Goal: Obtain resource: Obtain resource

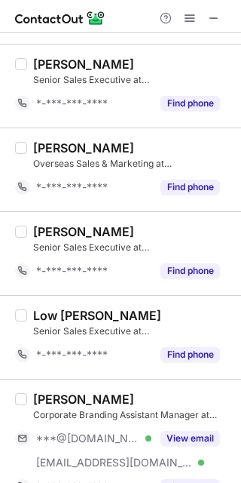
scroll to position [637, 0]
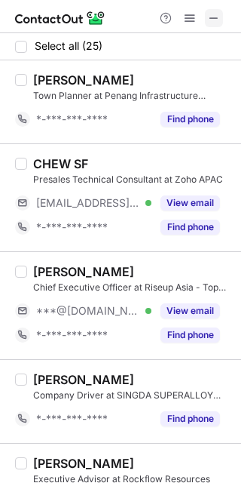
click at [216, 17] on span at bounding box center [214, 18] width 12 height 12
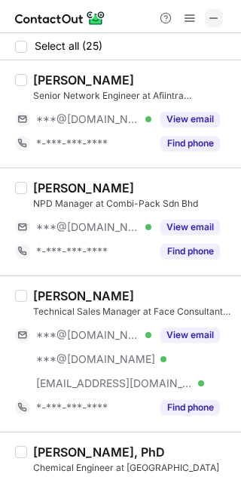
click at [210, 14] on span at bounding box center [214, 18] width 12 height 12
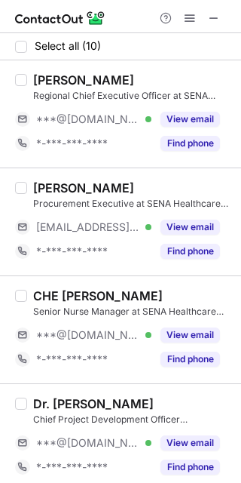
click at [89, 296] on div "CHE KHAIRUL AZAHAR CHE JAZLAN" at bounding box center [98, 295] width 130 height 15
copy div "KHAIRUL"
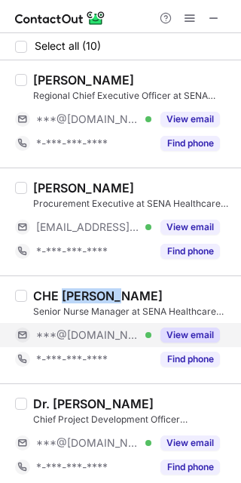
click at [195, 331] on button "View email" at bounding box center [191, 334] width 60 height 15
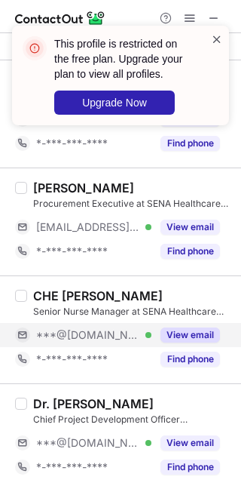
click at [215, 38] on span at bounding box center [217, 39] width 12 height 15
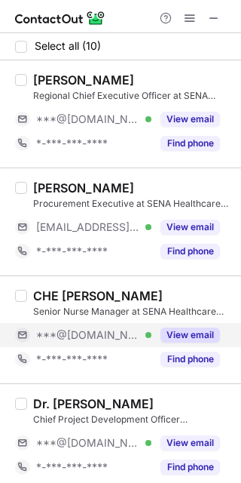
click at [189, 328] on button "View email" at bounding box center [191, 334] width 60 height 15
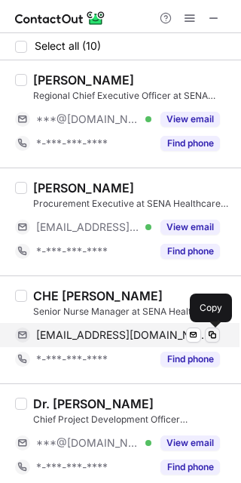
click at [216, 333] on span at bounding box center [213, 335] width 12 height 12
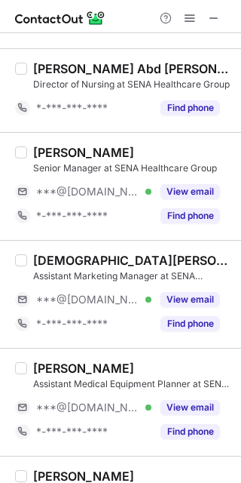
scroll to position [443, 0]
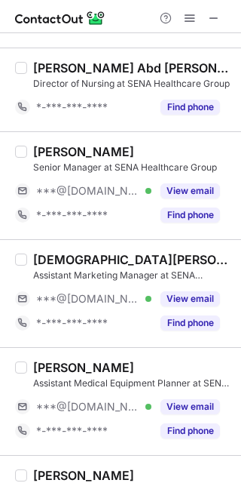
click at [47, 148] on div "Jennie Wong" at bounding box center [83, 151] width 101 height 15
copy div "Jennie"
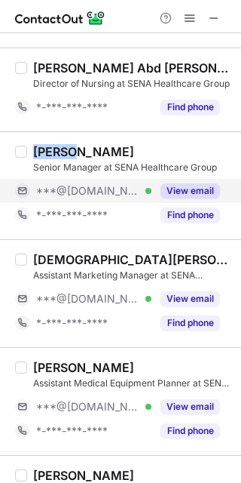
click at [188, 189] on button "View email" at bounding box center [191, 190] width 60 height 15
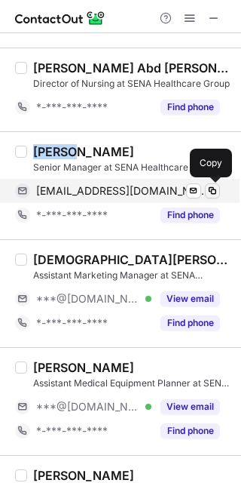
click at [217, 191] on span at bounding box center [213, 191] width 12 height 12
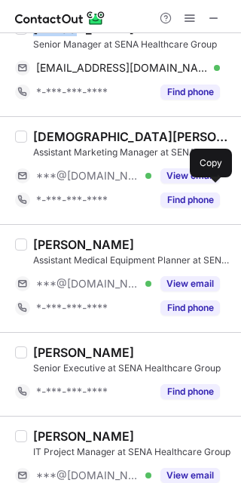
scroll to position [567, 0]
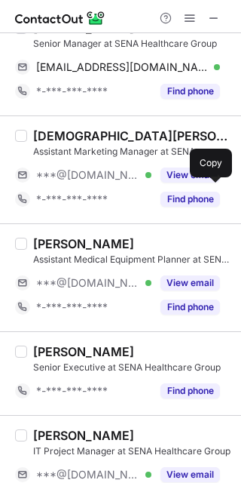
click at [54, 133] on div "Vaishnavi Balakrishnan" at bounding box center [132, 135] width 199 height 15
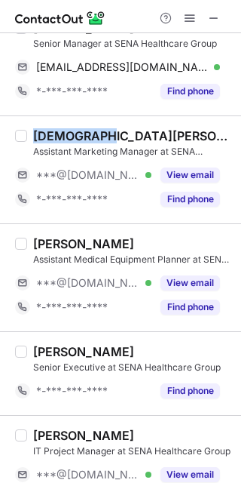
copy div "Vaishnavi"
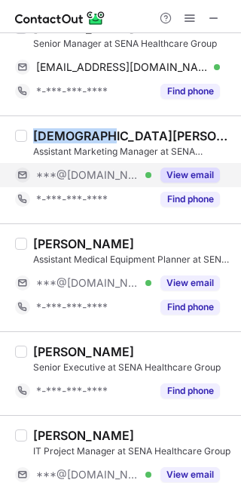
click at [198, 179] on button "View email" at bounding box center [191, 174] width 60 height 15
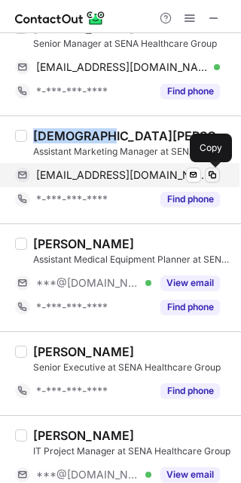
click at [217, 173] on span at bounding box center [213, 175] width 12 height 12
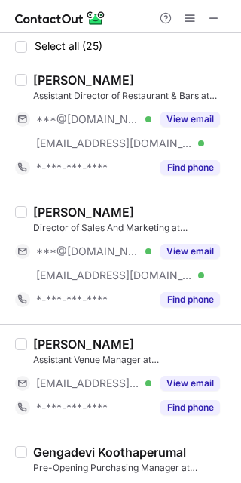
click at [40, 77] on div "Angel Liew" at bounding box center [83, 79] width 101 height 15
copy div "Angel"
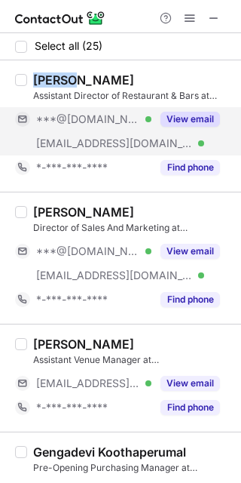
click at [188, 114] on button "View email" at bounding box center [191, 119] width 60 height 15
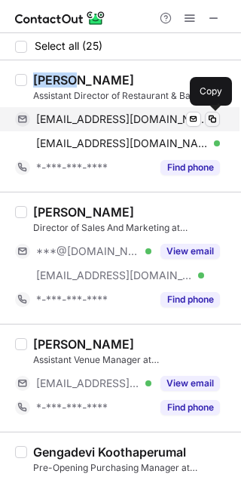
click at [213, 118] on span at bounding box center [213, 119] width 12 height 12
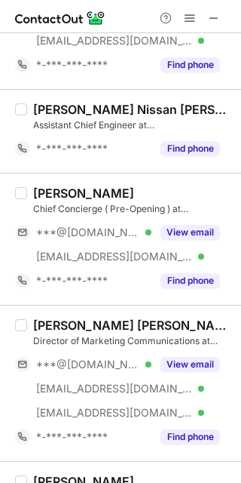
scroll to position [1043, 0]
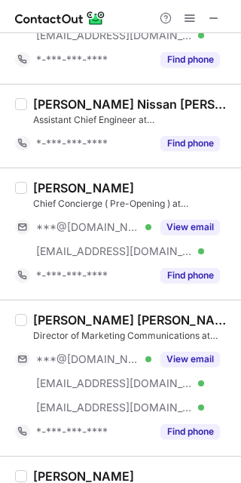
click at [46, 188] on div "Narain Rao" at bounding box center [83, 187] width 101 height 15
copy div "Narain"
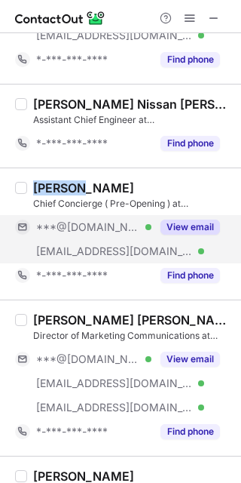
click at [198, 221] on button "View email" at bounding box center [191, 226] width 60 height 15
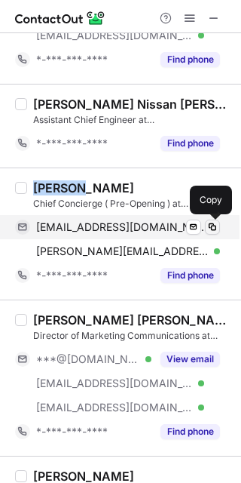
click at [213, 223] on span at bounding box center [213, 227] width 12 height 12
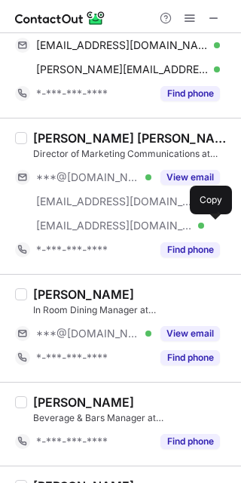
scroll to position [1252, 0]
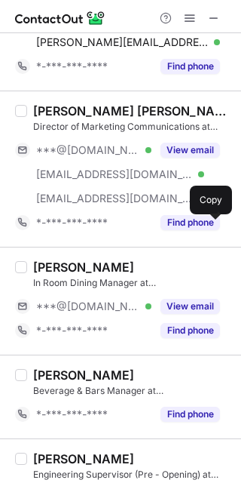
click at [44, 266] on div "Azmie Ahmad" at bounding box center [83, 266] width 101 height 15
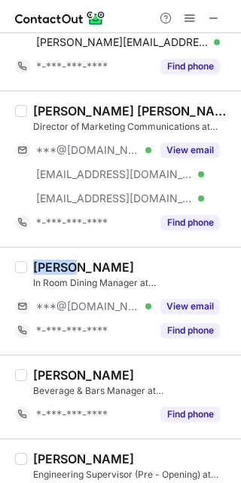
copy div "Azmie"
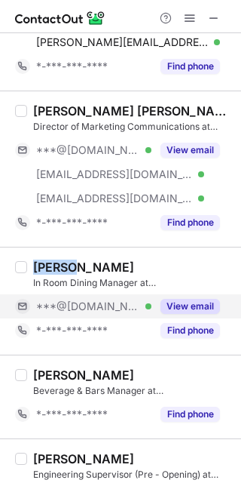
click at [185, 303] on button "View email" at bounding box center [191, 306] width 60 height 15
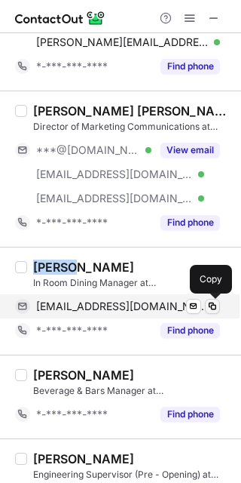
click at [215, 305] on span at bounding box center [213, 306] width 12 height 12
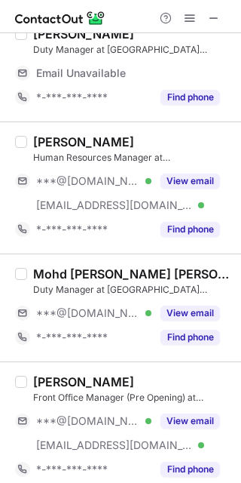
scroll to position [0, 0]
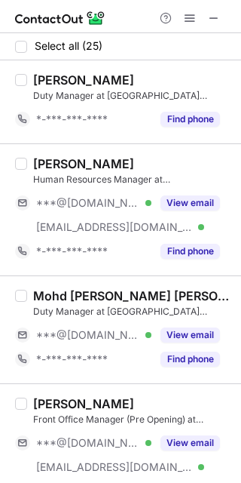
click at [77, 293] on div "Mohd Adil Khairi Hashim" at bounding box center [132, 295] width 199 height 15
copy div "Adil"
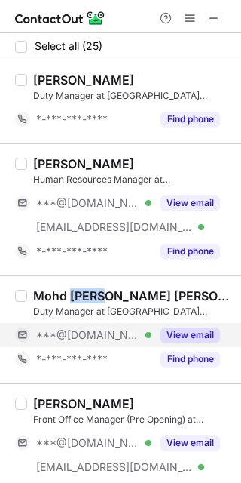
click at [195, 329] on button "View email" at bounding box center [191, 334] width 60 height 15
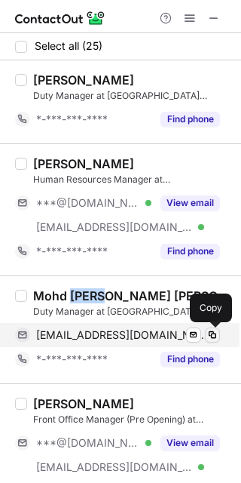
click at [213, 339] on span at bounding box center [213, 335] width 12 height 12
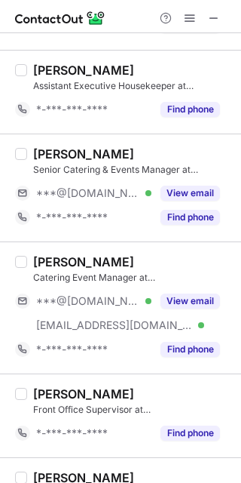
scroll to position [1912, 0]
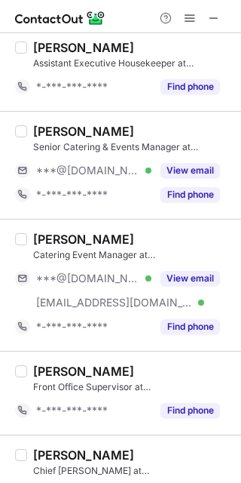
click at [47, 129] on div "Jethro Khong" at bounding box center [83, 131] width 101 height 15
copy div "Jethro"
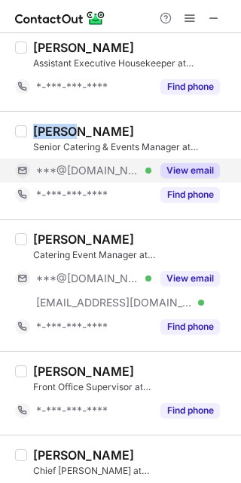
click at [202, 173] on button "View email" at bounding box center [191, 170] width 60 height 15
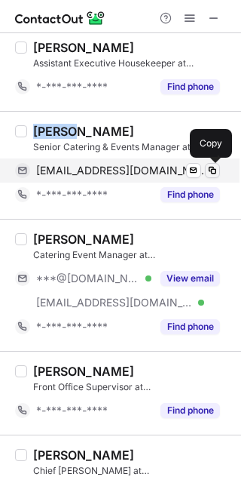
click at [213, 167] on span at bounding box center [213, 170] width 12 height 12
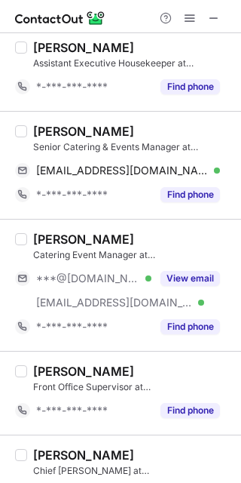
click at [43, 233] on div "Nathan Ng" at bounding box center [83, 238] width 101 height 15
copy div "Nathan"
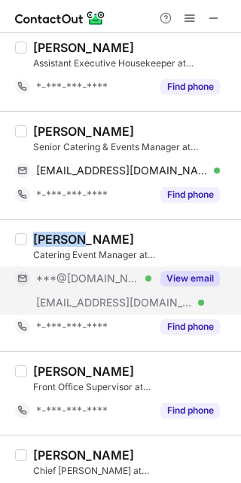
click at [196, 272] on button "View email" at bounding box center [191, 278] width 60 height 15
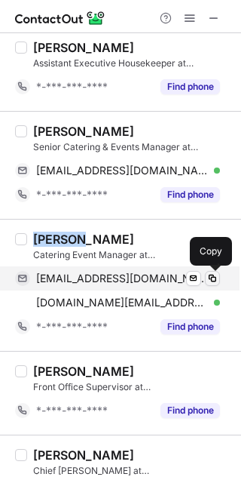
click at [216, 277] on span at bounding box center [213, 278] width 12 height 12
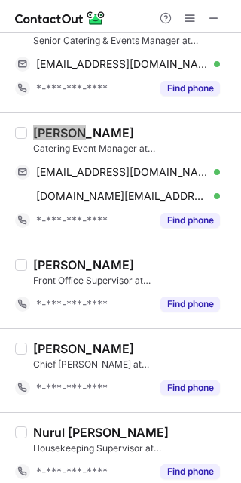
scroll to position [2032, 0]
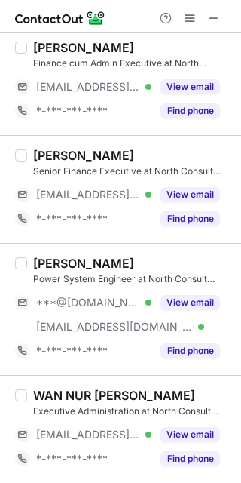
scroll to position [164, 0]
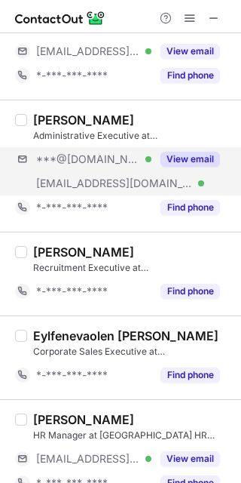
scroll to position [642, 0]
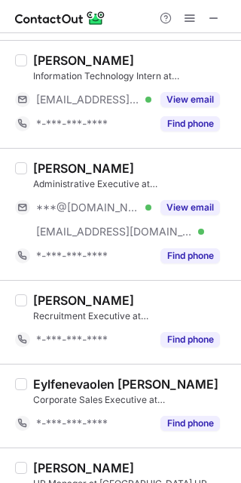
click at [40, 167] on div "Anis Shazwani Rohaizan" at bounding box center [83, 168] width 101 height 15
copy div "Anis"
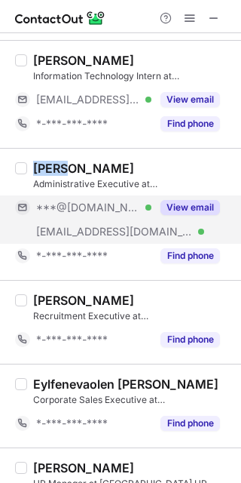
click at [185, 210] on button "View email" at bounding box center [191, 207] width 60 height 15
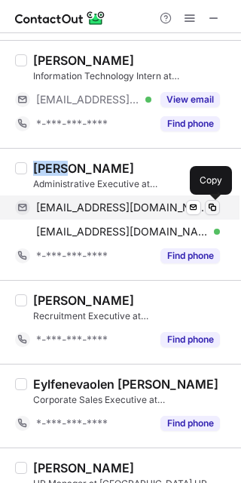
click at [212, 207] on span at bounding box center [213, 207] width 12 height 12
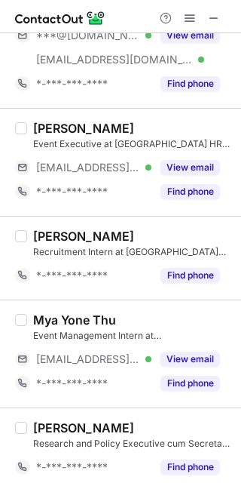
scroll to position [1775, 0]
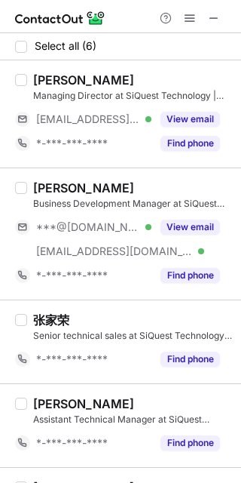
click at [44, 187] on div "[PERSON_NAME]" at bounding box center [83, 187] width 101 height 15
copy div "[PERSON_NAME]"
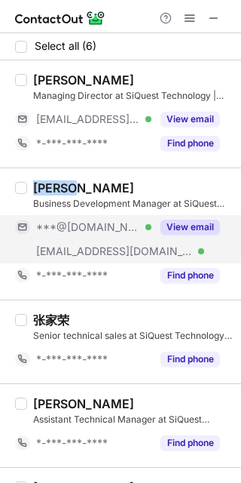
click at [183, 222] on button "View email" at bounding box center [191, 226] width 60 height 15
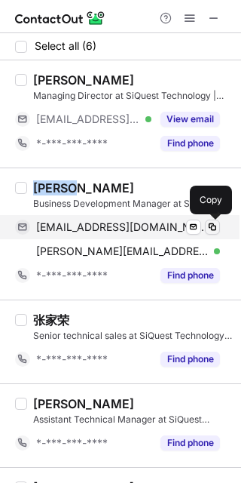
click at [213, 226] on span at bounding box center [213, 227] width 12 height 12
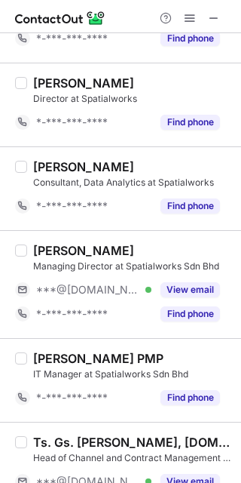
scroll to position [356, 0]
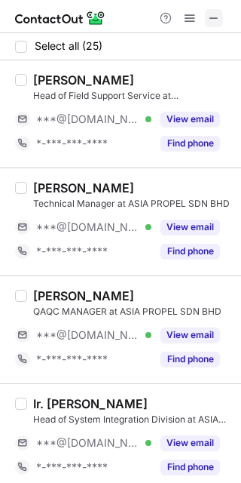
click at [212, 19] on span at bounding box center [214, 18] width 12 height 12
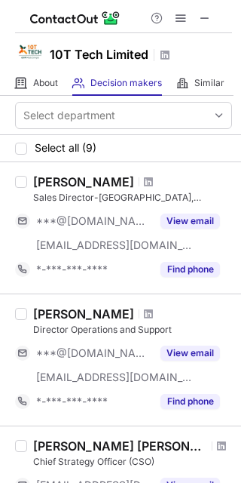
click at [235, 75] on div "10T Tech Limited About About Company Decision makers View Employees Similar Sim…" at bounding box center [120, 241] width 241 height 483
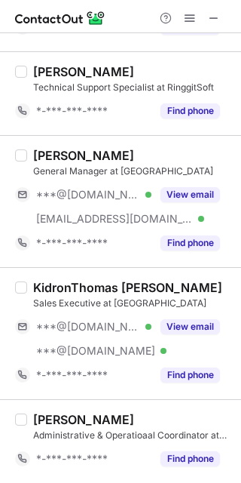
scroll to position [92, 0]
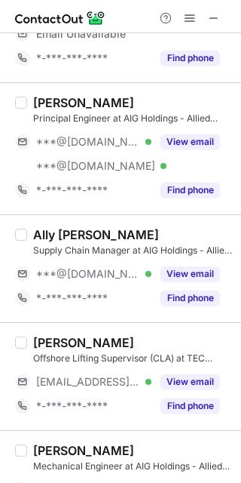
scroll to position [463, 0]
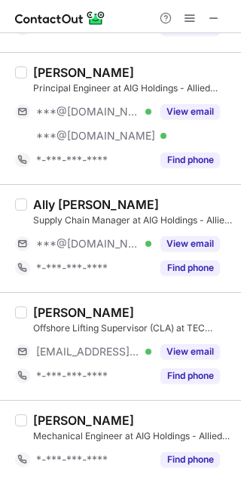
click at [72, 100] on div "***@[DOMAIN_NAME] Verified" at bounding box center [83, 112] width 136 height 24
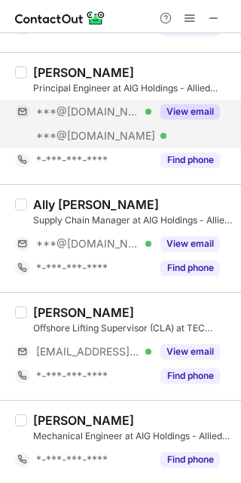
click at [72, 100] on div "***@gmail.com Verified" at bounding box center [83, 112] width 136 height 24
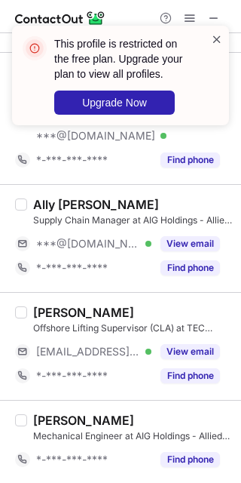
click at [218, 35] on span at bounding box center [217, 39] width 12 height 15
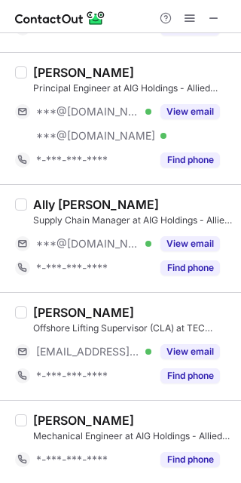
click at [69, 74] on div "Muhammad Aman R." at bounding box center [83, 72] width 101 height 15
copy div "Muhammad"
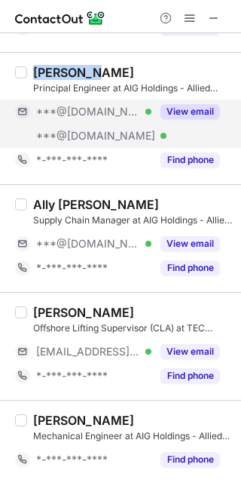
click at [194, 113] on button "View email" at bounding box center [191, 111] width 60 height 15
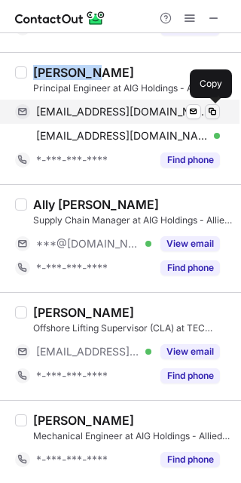
click at [216, 113] on span at bounding box center [213, 112] width 12 height 12
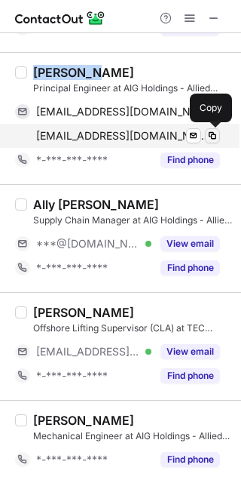
click at [217, 135] on span at bounding box center [213, 136] width 12 height 12
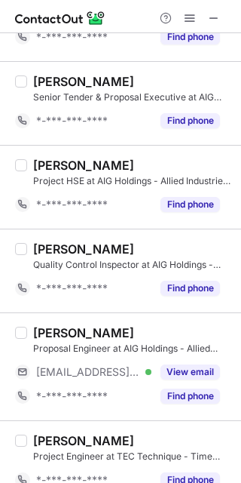
scroll to position [1256, 0]
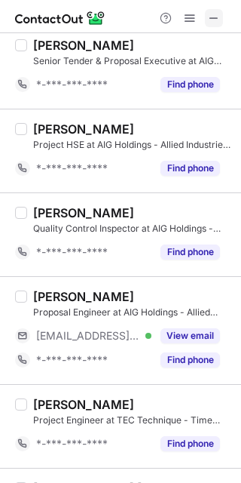
click at [219, 16] on span at bounding box center [214, 18] width 12 height 12
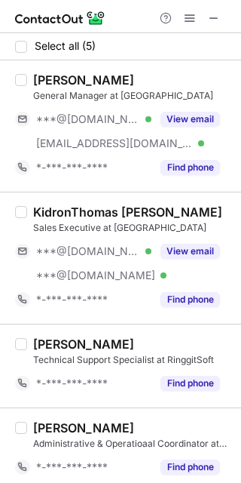
scroll to position [92, 0]
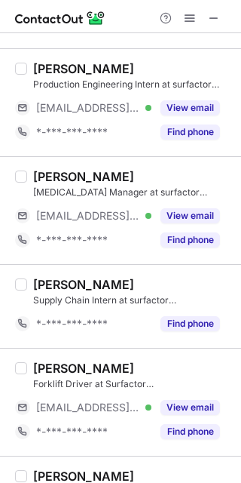
scroll to position [833, 0]
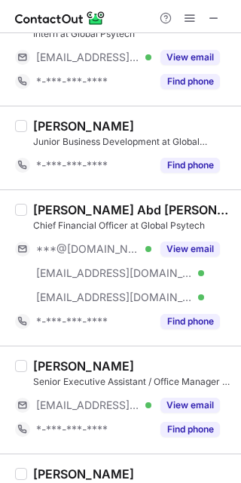
scroll to position [922, 0]
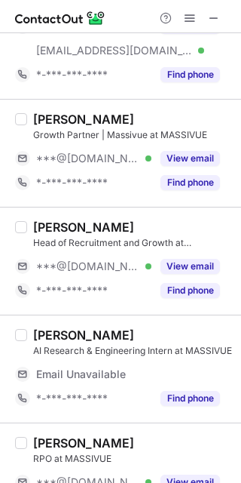
scroll to position [253, 0]
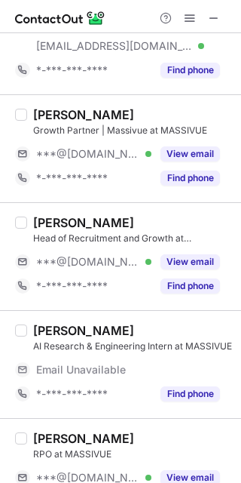
click at [50, 112] on div "[PERSON_NAME]" at bounding box center [83, 114] width 101 height 15
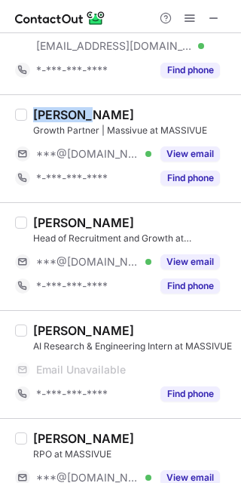
copy div "[PERSON_NAME]"
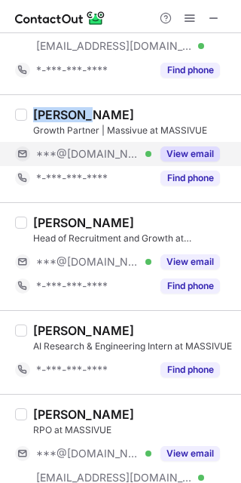
click at [195, 158] on button "View email" at bounding box center [191, 153] width 60 height 15
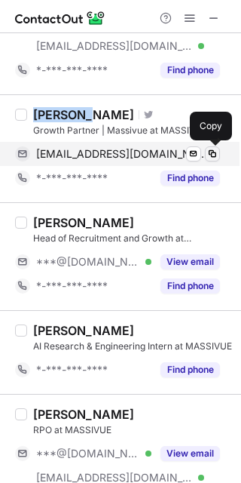
click at [213, 155] on span at bounding box center [213, 154] width 12 height 12
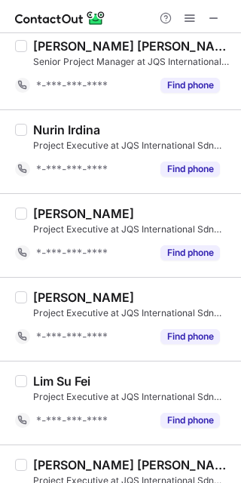
scroll to position [1791, 0]
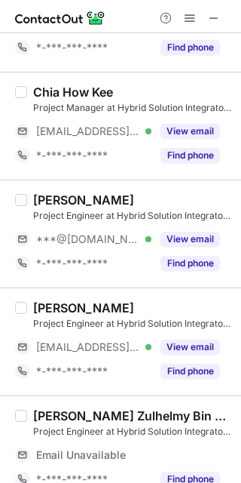
scroll to position [228, 0]
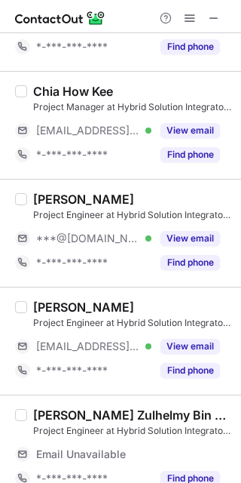
click at [44, 201] on div "Ermirul Husin" at bounding box center [83, 199] width 101 height 15
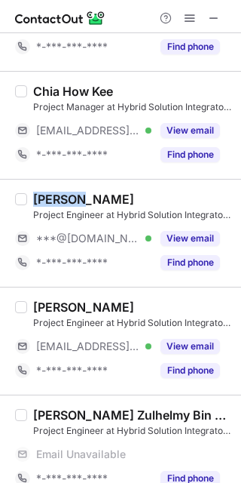
copy div "Ermirul"
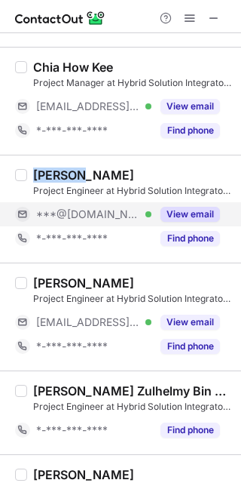
click at [192, 211] on button "View email" at bounding box center [191, 214] width 60 height 15
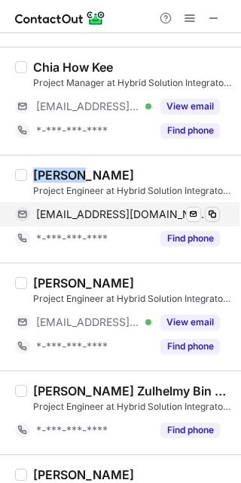
click at [216, 212] on span at bounding box center [213, 214] width 12 height 12
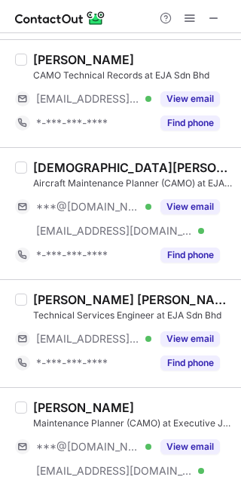
scroll to position [1531, 0]
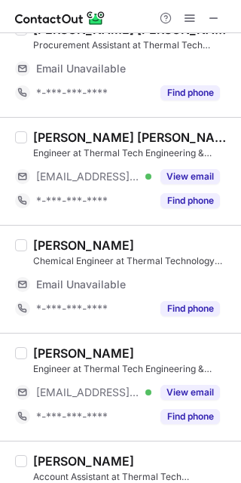
scroll to position [1218, 0]
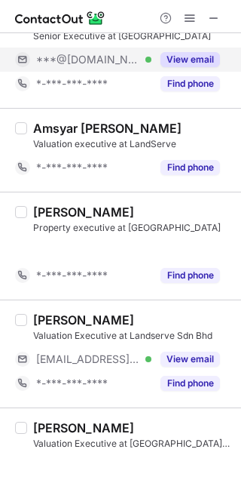
scroll to position [287, 0]
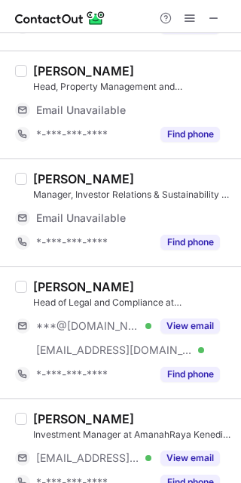
scroll to position [337, 0]
